Goal: Browse casually: Explore the website without a specific task or goal

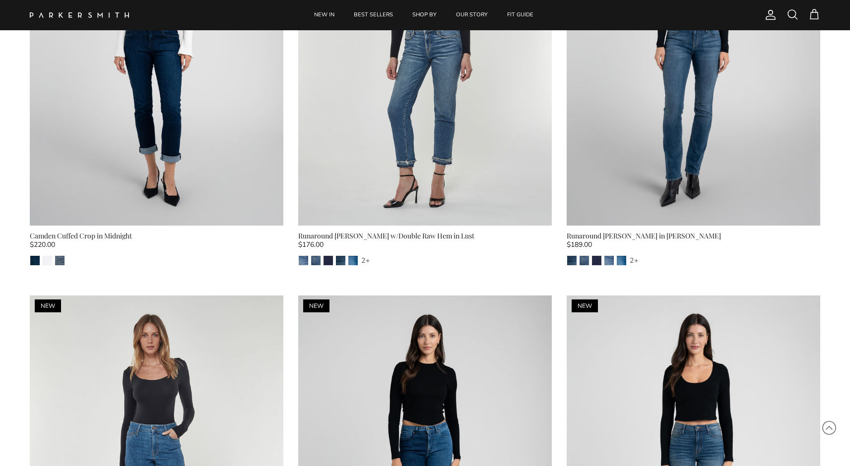
scroll to position [1117, 0]
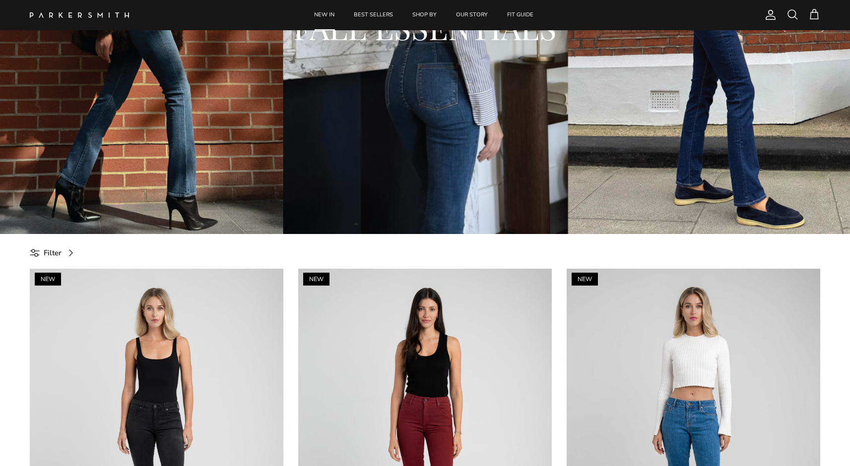
scroll to position [383, 0]
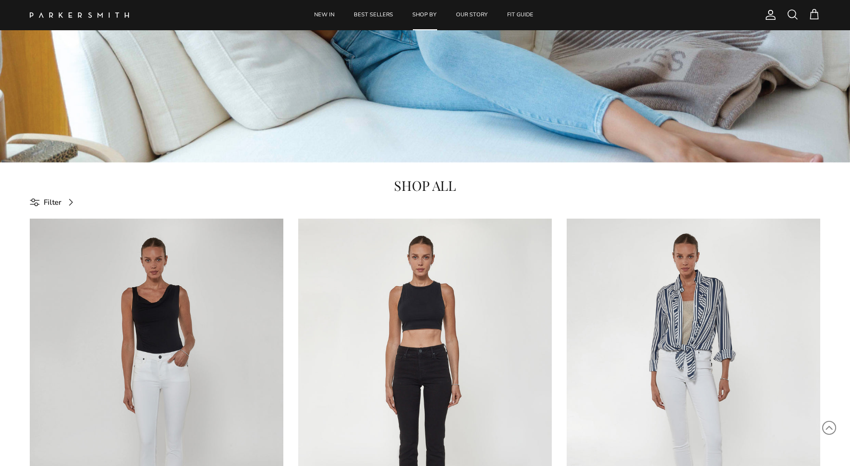
scroll to position [113, 0]
